Goal: Find specific page/section: Find specific page/section

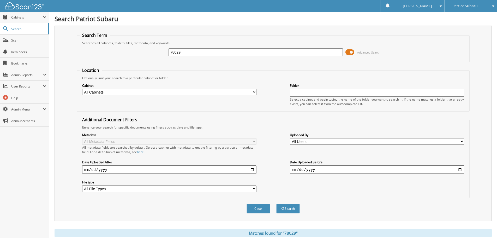
drag, startPoint x: 192, startPoint y: 45, endPoint x: 154, endPoint y: 50, distance: 39.2
click at [154, 50] on fieldset "Search Term Searches all cabinets, folders, files, metadata, and keywords 78029…" at bounding box center [273, 47] width 393 height 30
drag, startPoint x: 191, startPoint y: 51, endPoint x: 107, endPoint y: 45, distance: 84.4
type input "11922"
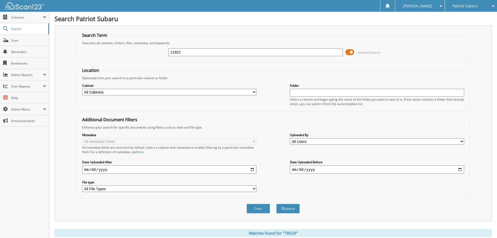
click at [277, 204] on button "Search" at bounding box center [289, 209] width 24 height 10
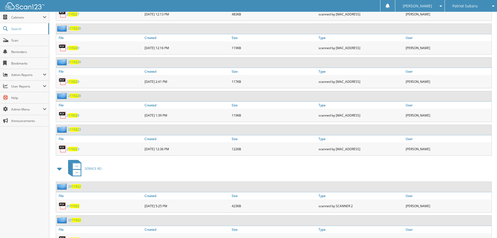
scroll to position [601, 0]
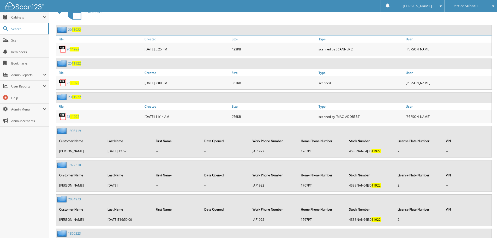
click at [68, 84] on link "25 11922" at bounding box center [73, 83] width 13 height 4
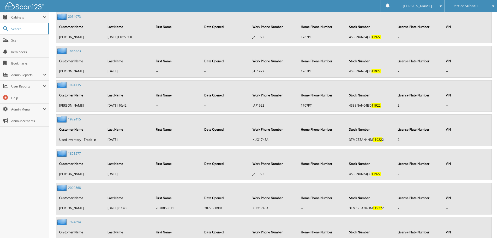
scroll to position [783, 0]
